Goal: Transaction & Acquisition: Book appointment/travel/reservation

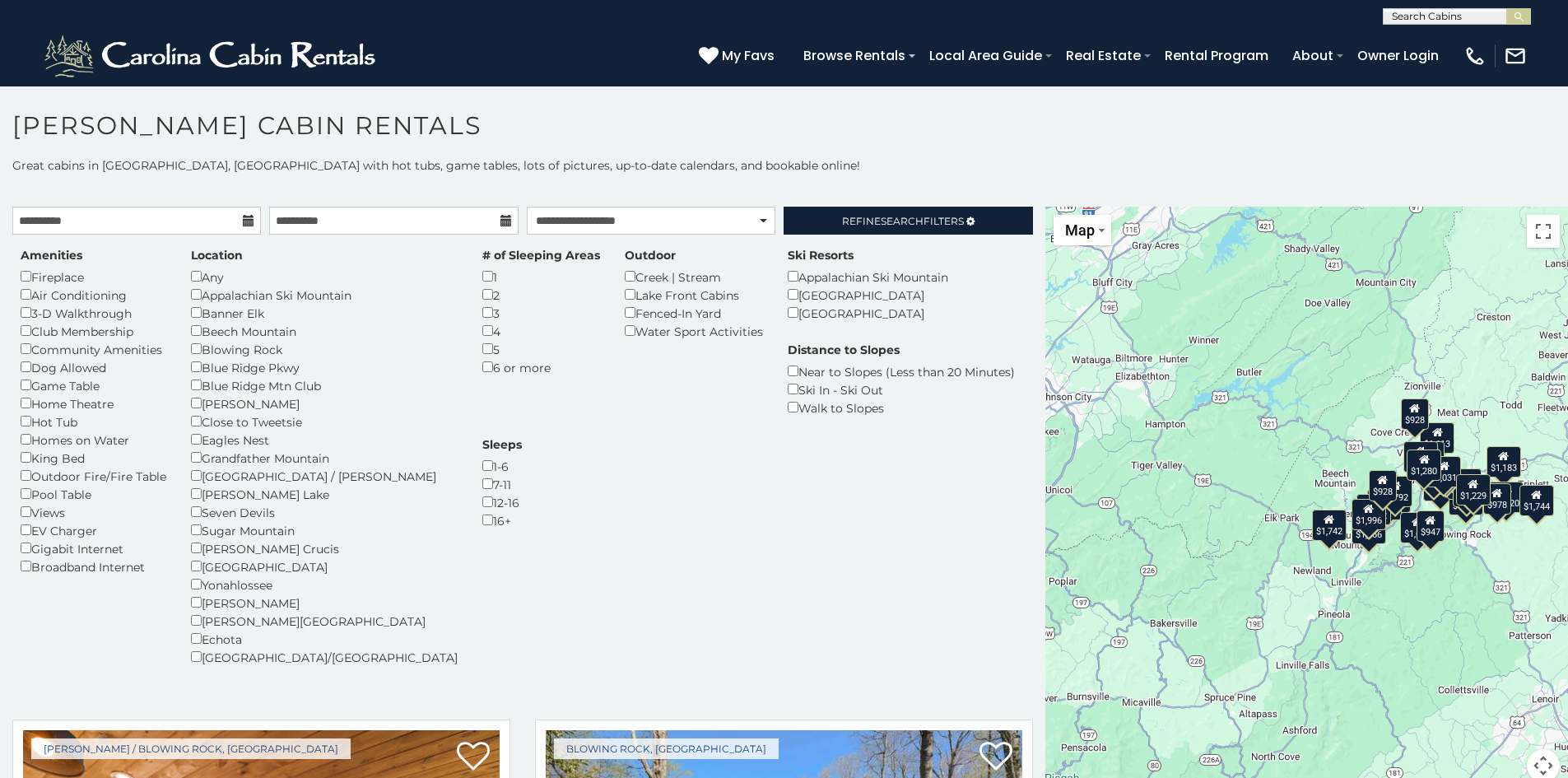
select select "*********"
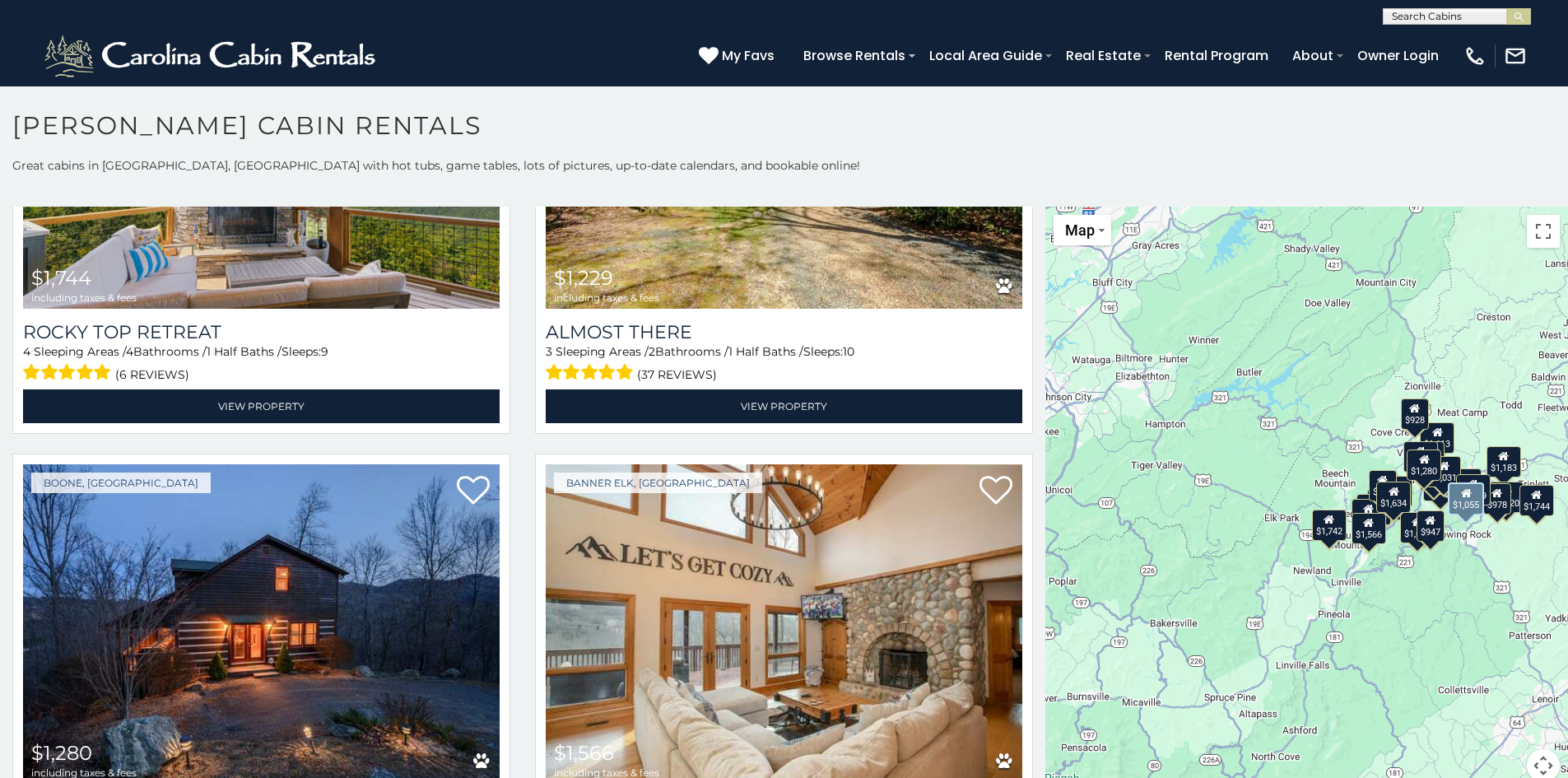
scroll to position [82, 0]
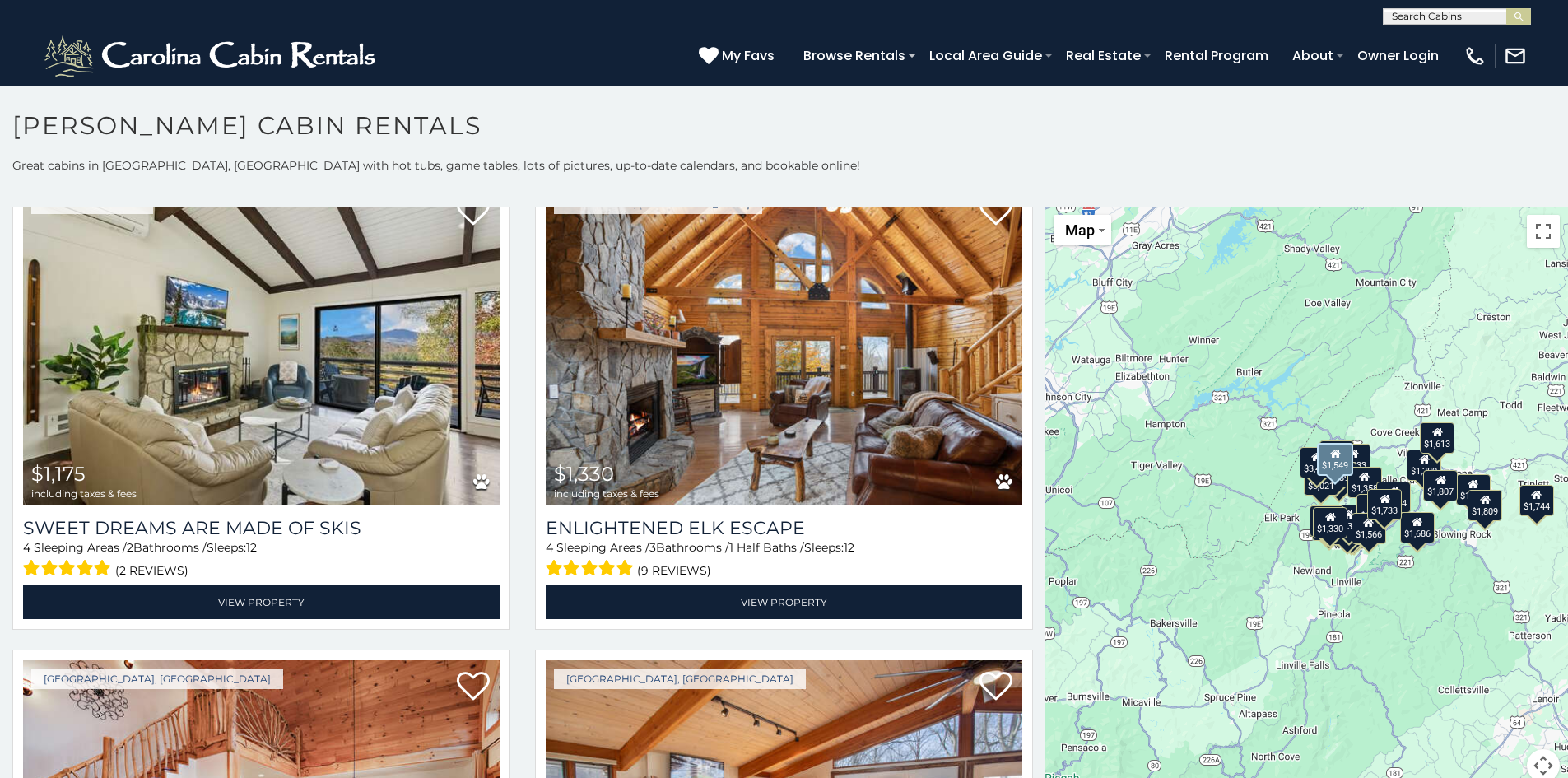
scroll to position [494, 0]
